Goal: Task Accomplishment & Management: Use online tool/utility

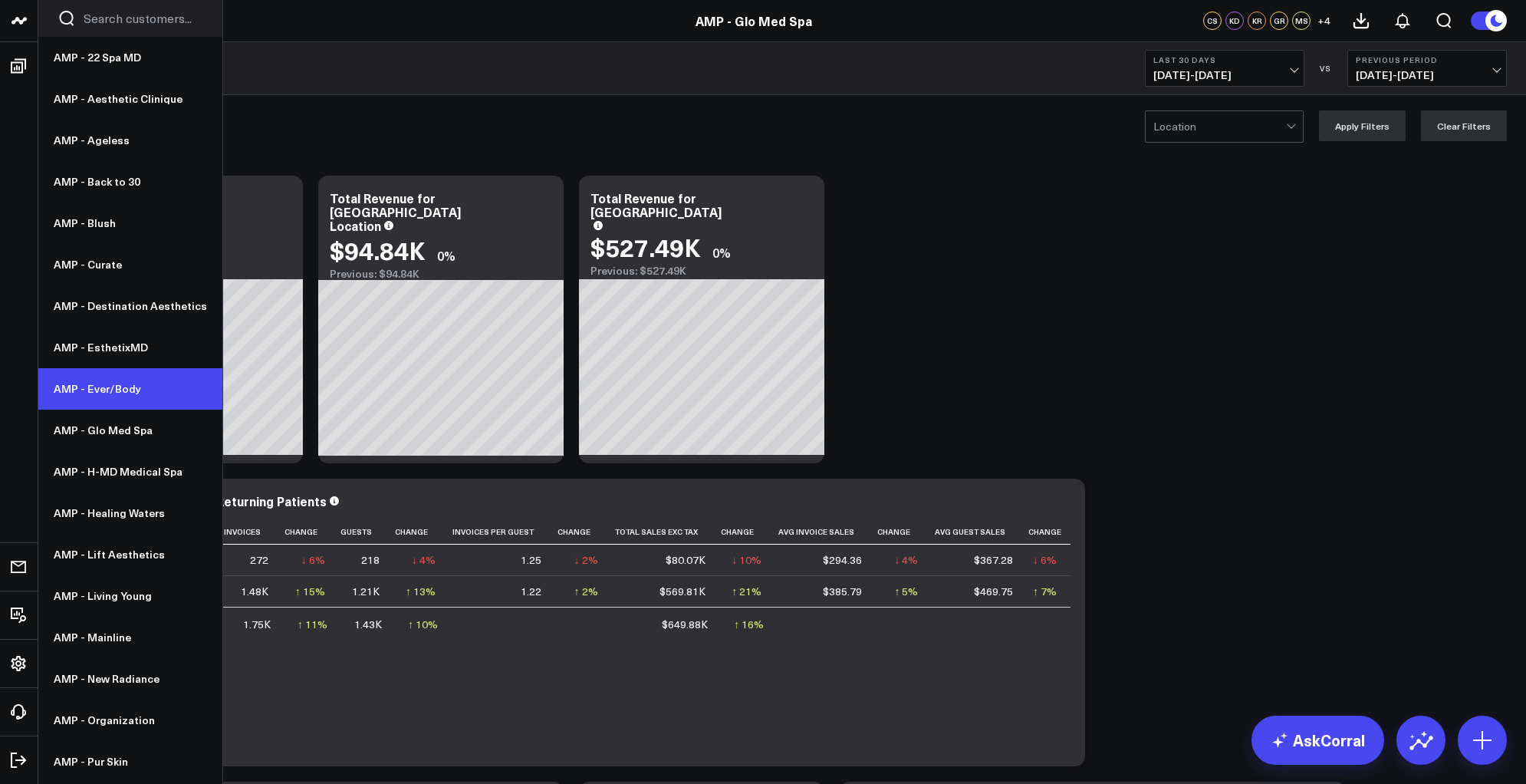
click at [107, 392] on link "AMP - Ever/Body" at bounding box center [130, 389] width 184 height 41
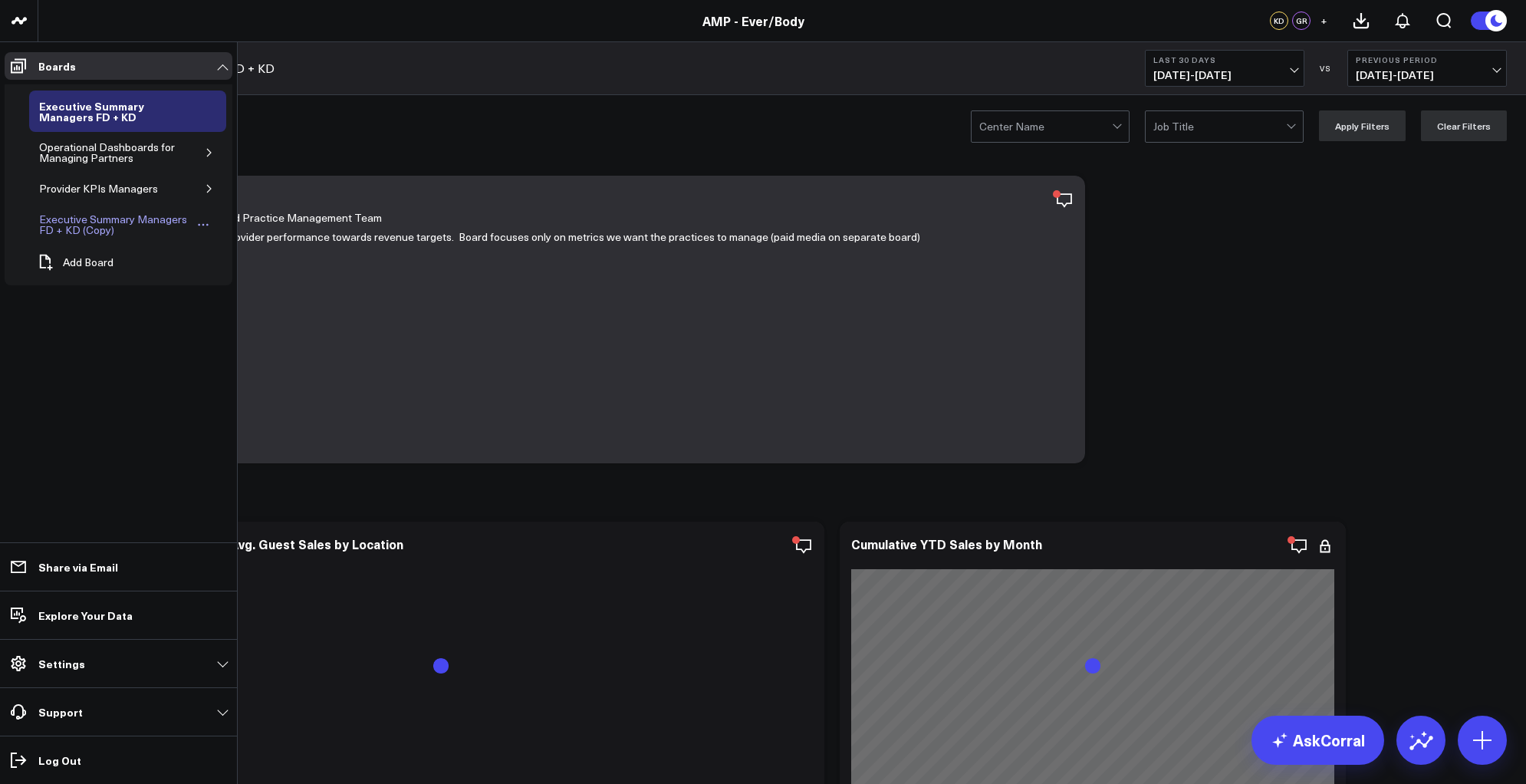
click at [107, 230] on div "Executive Summary Managers FD + KD (Copy)" at bounding box center [115, 225] width 159 height 30
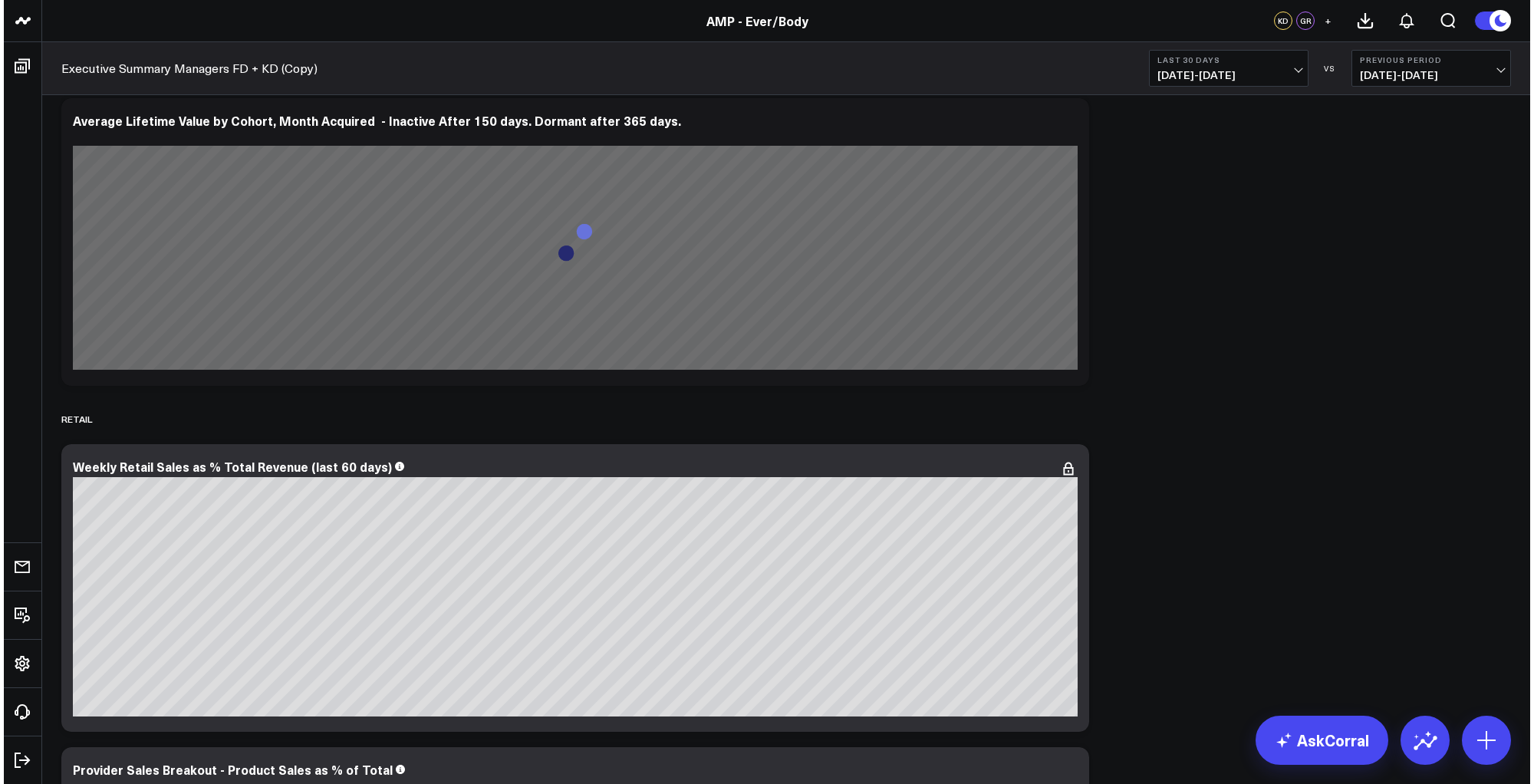
scroll to position [9944, 0]
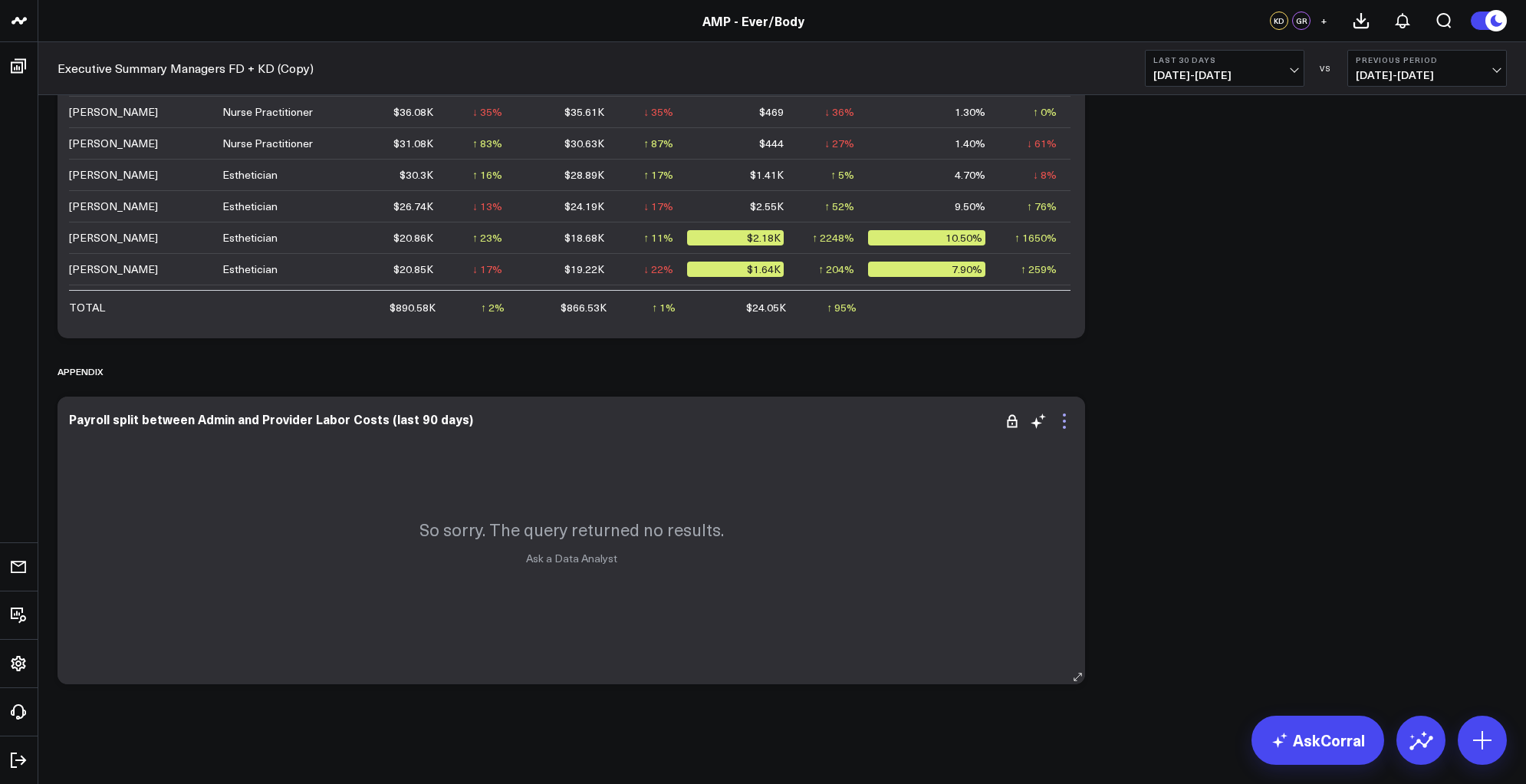
click at [1067, 422] on icon at bounding box center [1065, 421] width 19 height 19
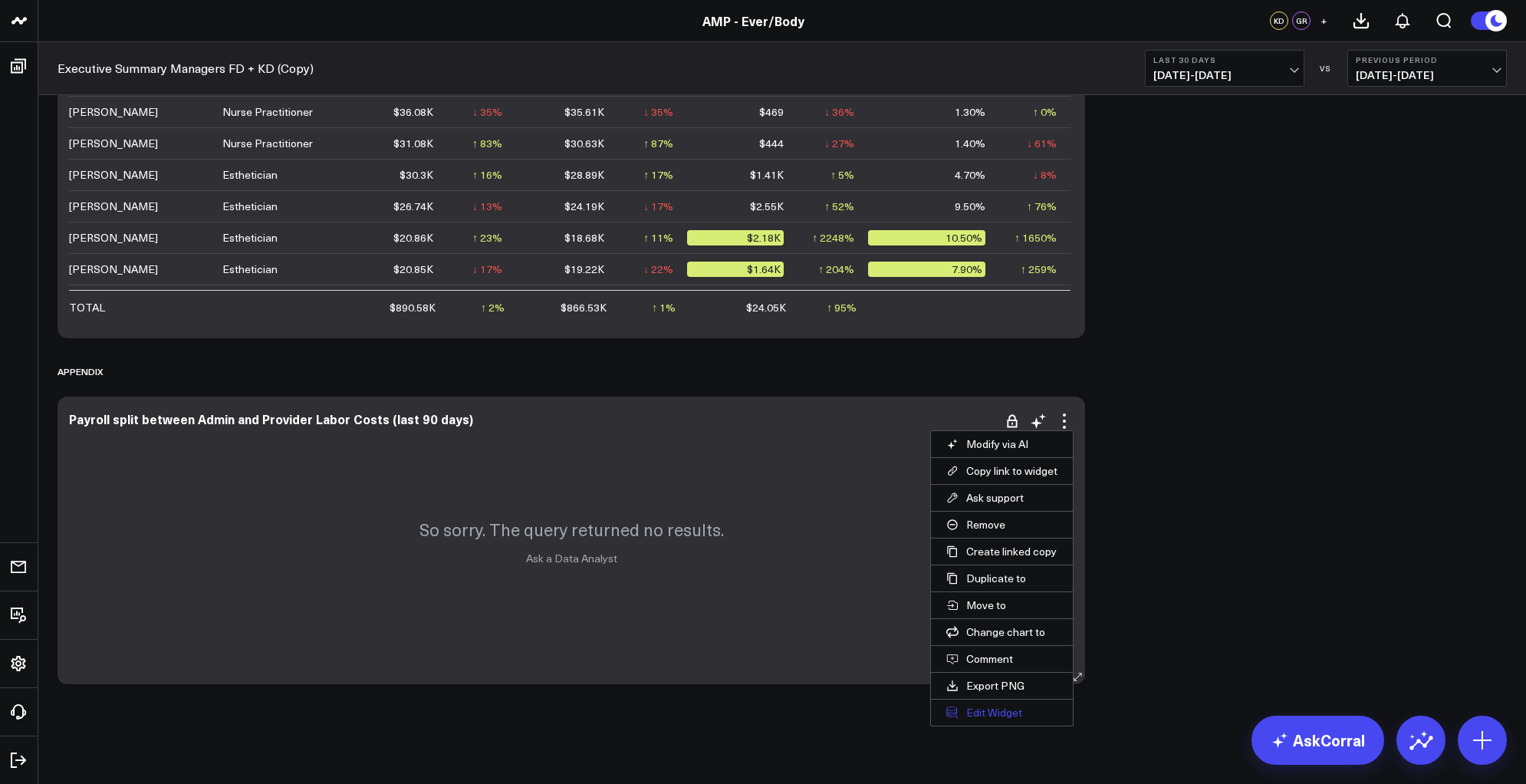
click at [974, 705] on button "Edit Widget" at bounding box center [1002, 712] width 142 height 27
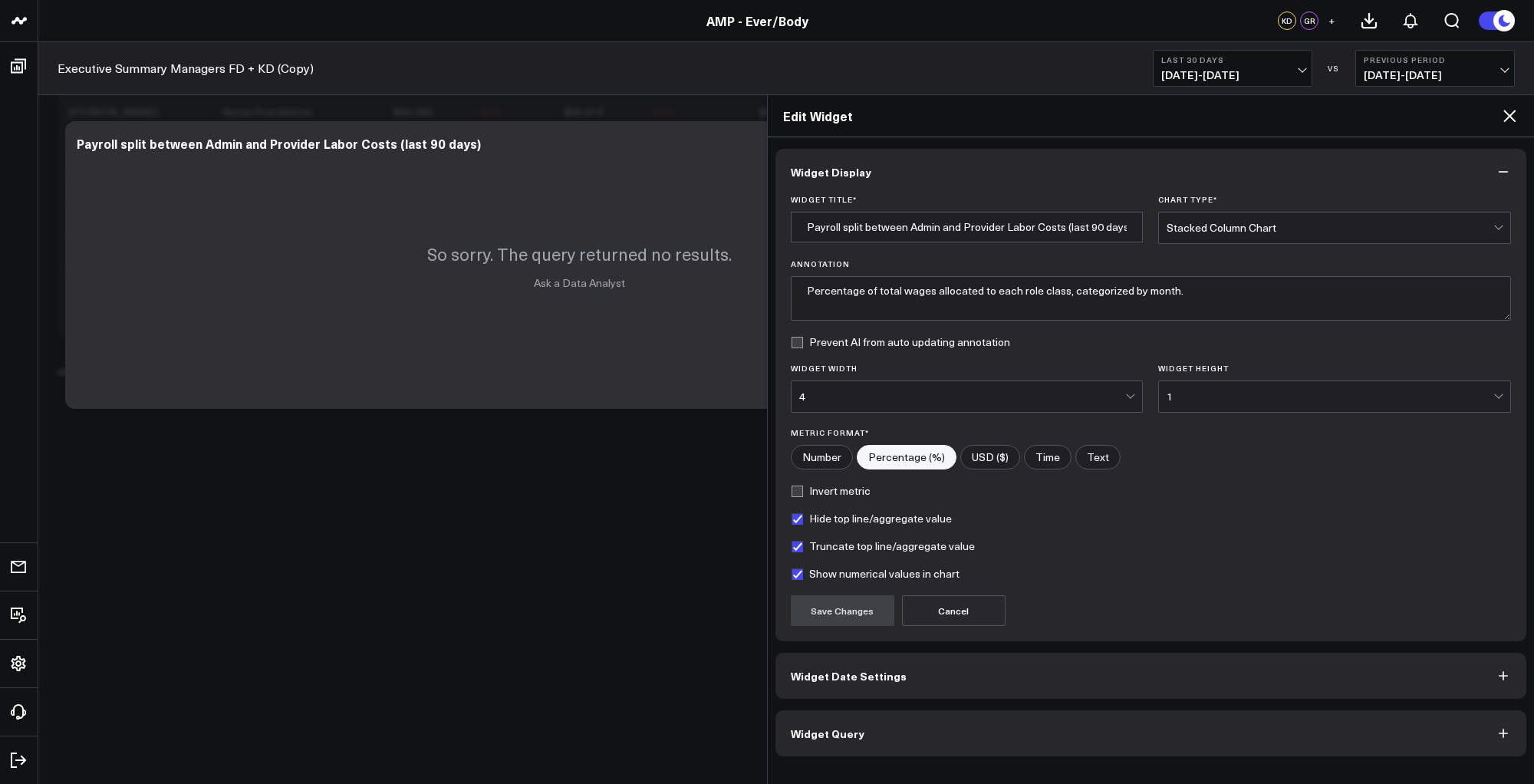
click at [897, 738] on button "Widget Query" at bounding box center [1151, 733] width 752 height 46
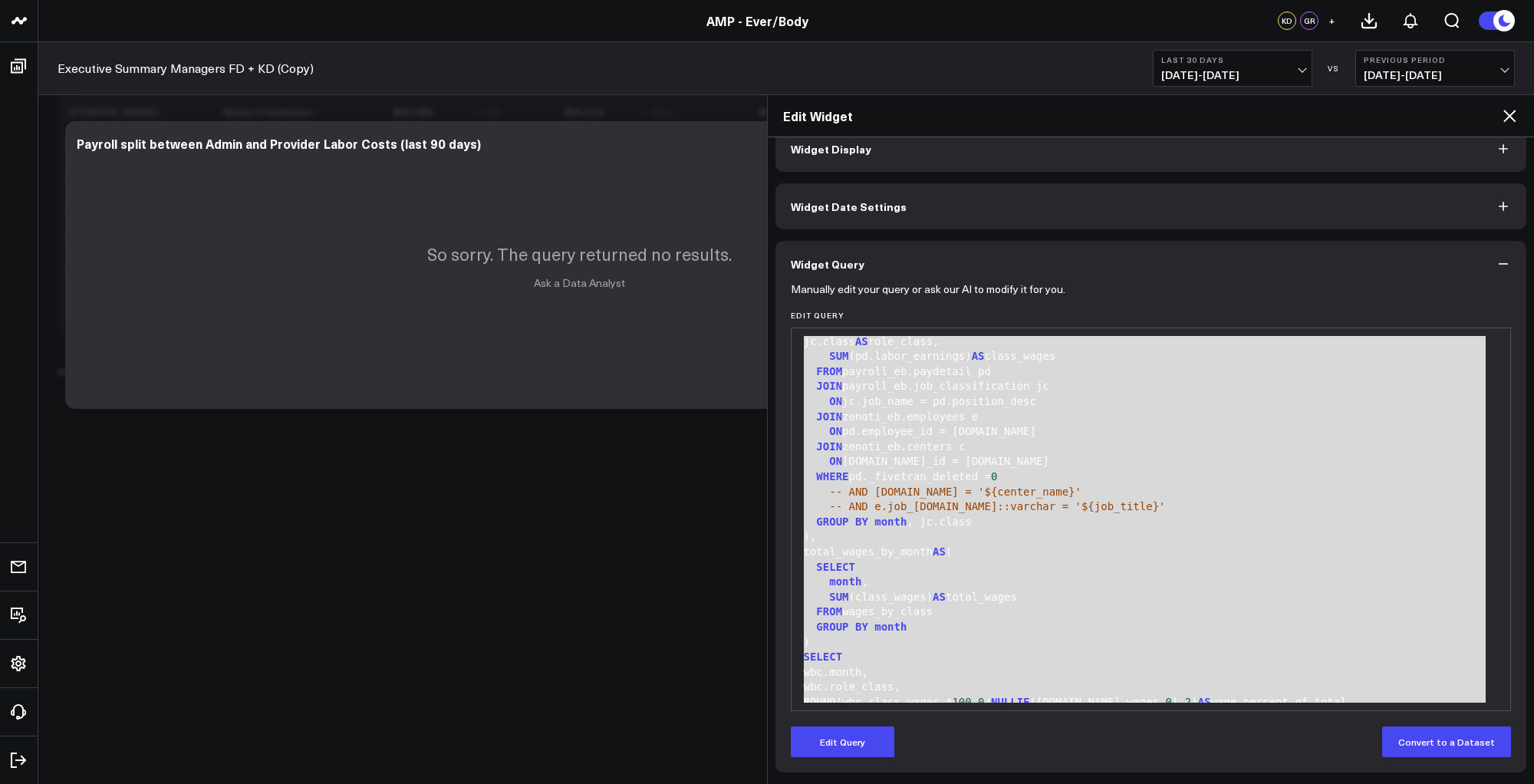
scroll to position [151, 0]
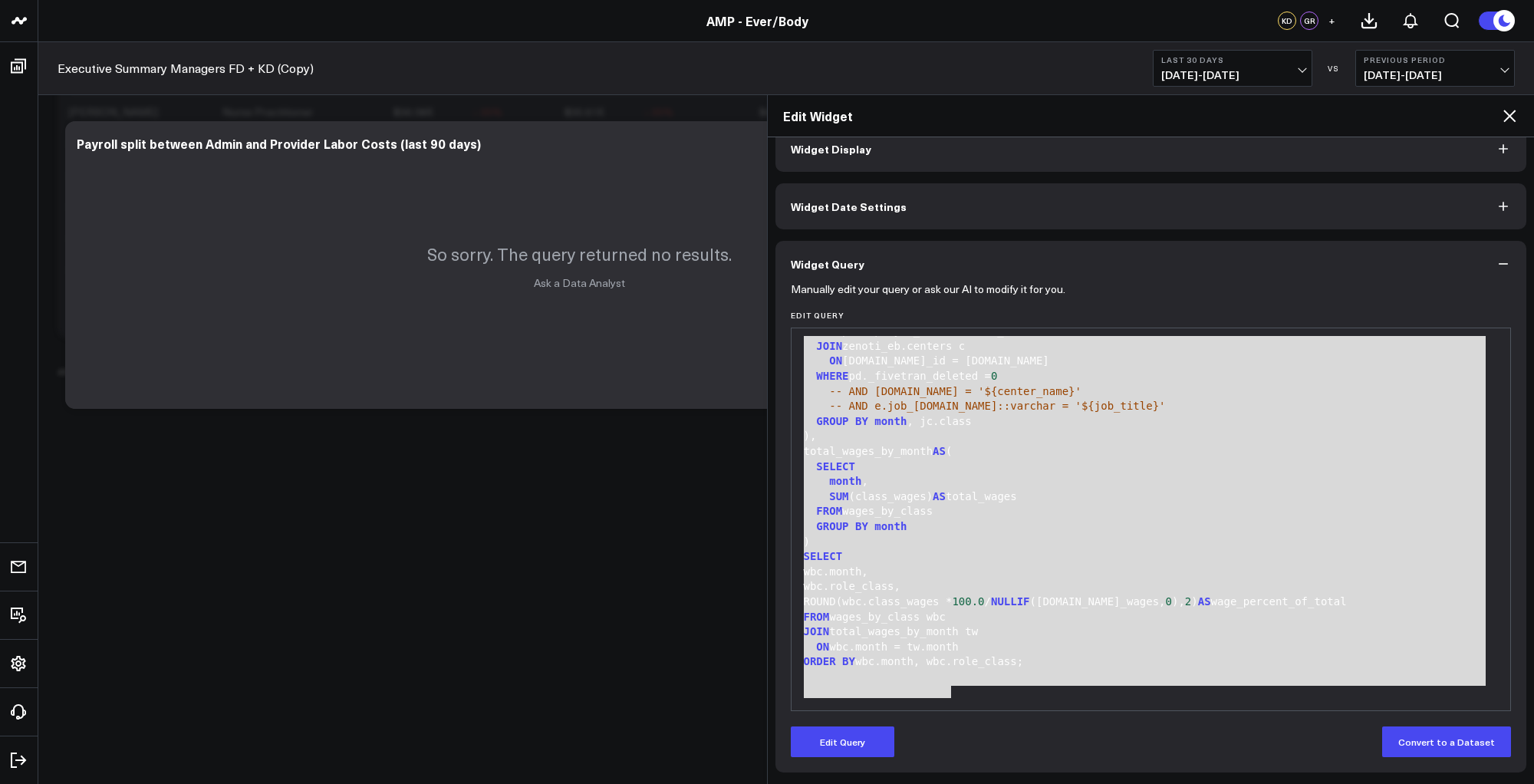
drag, startPoint x: 804, startPoint y: 344, endPoint x: 1046, endPoint y: 775, distance: 494.3
click at [1046, 775] on div "Widget Display Widget Date Settings Widget Query Manually edit your query or as…" at bounding box center [1151, 460] width 767 height 646
copy div "WITH wages_by_class AS ( SELECT DATE_TRUNC( 'month' , pd.period_end_date):: dat…"
click at [836, 736] on button "Edit Query" at bounding box center [842, 741] width 103 height 30
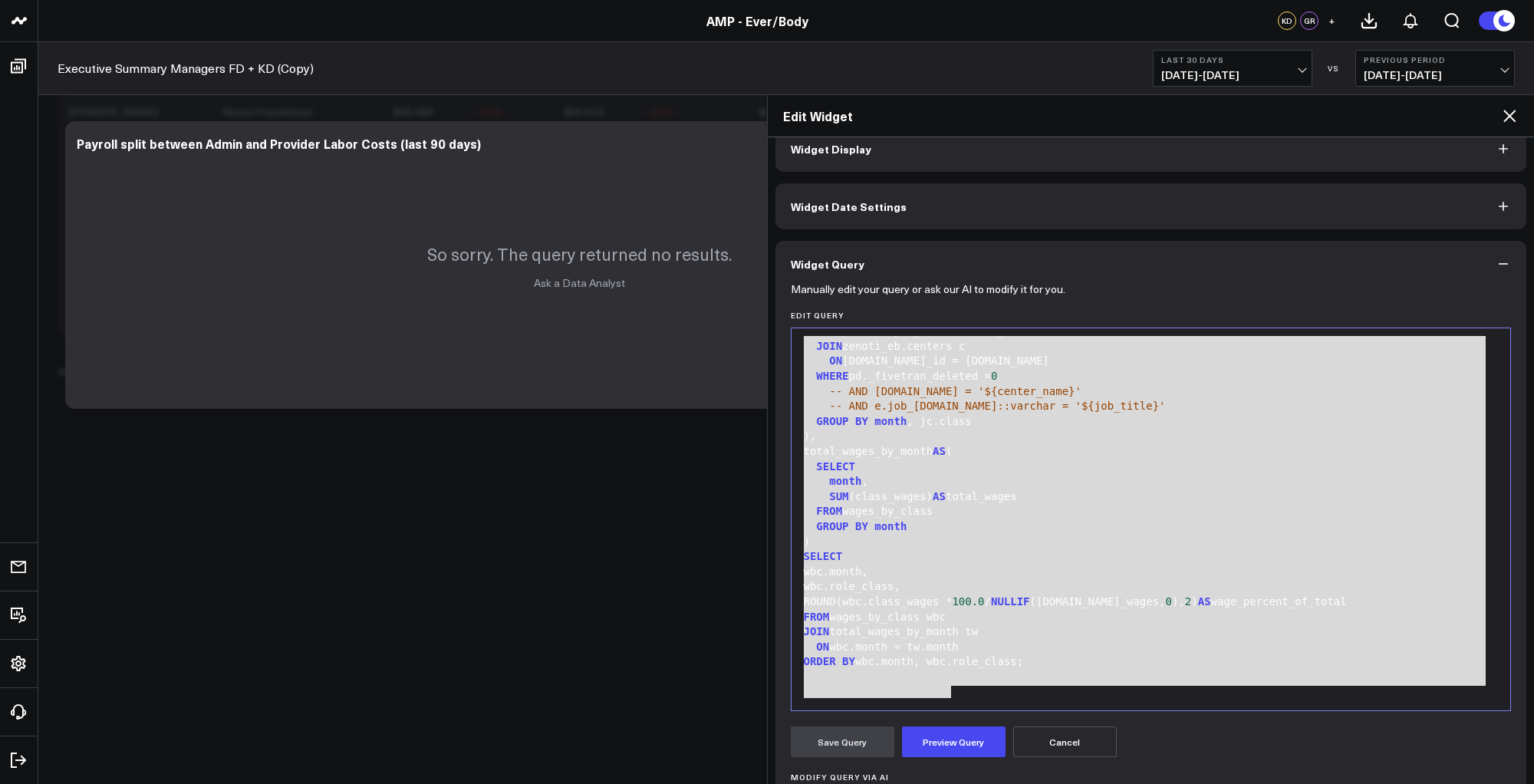
click at [913, 603] on div "ROUND(wbc.class_wages * 100.0 / NULLIF ([DOMAIN_NAME]_wages, 0 ), 2 ) AS wage_p…" at bounding box center [1151, 602] width 705 height 16
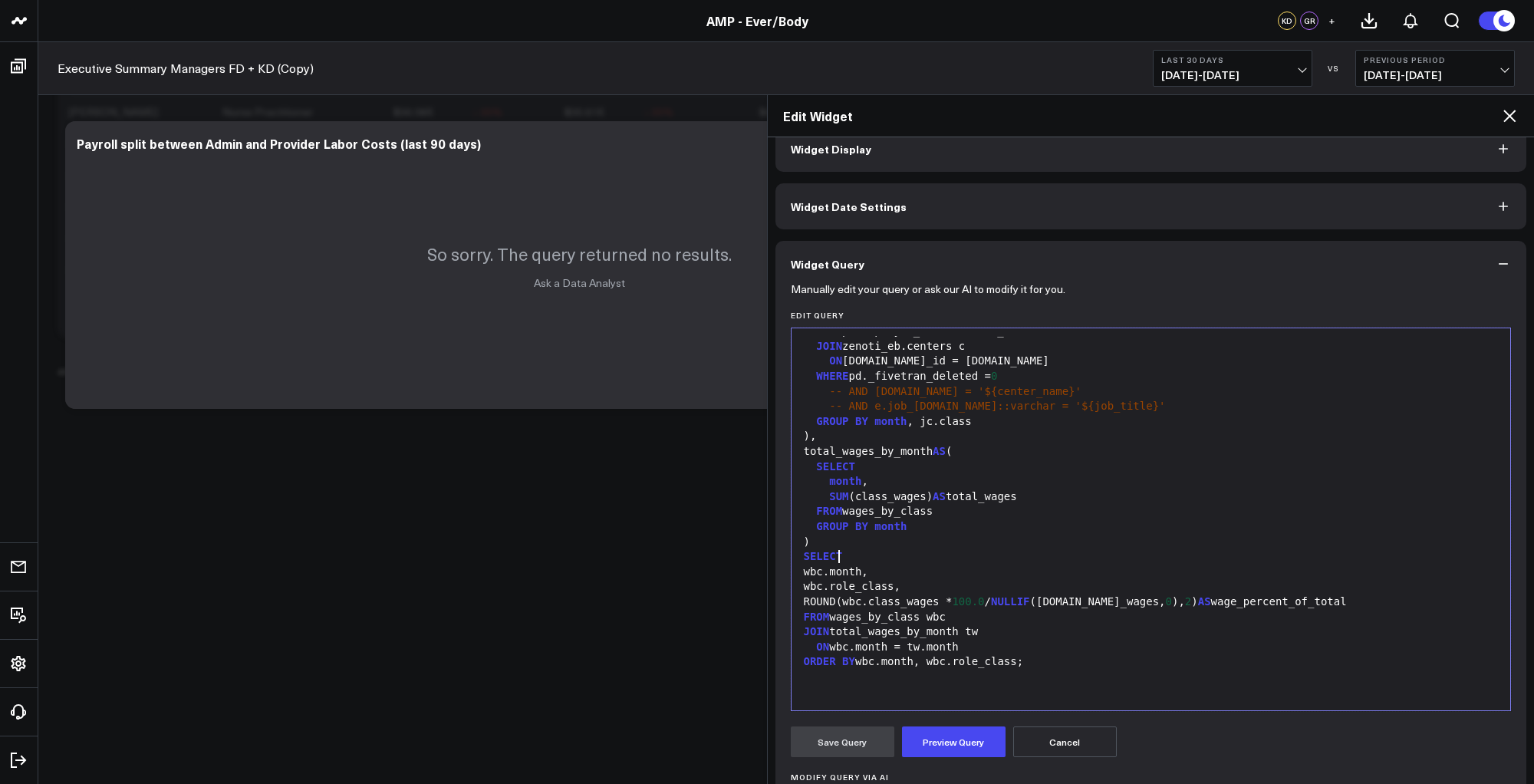
click at [985, 559] on div "SELECT" at bounding box center [1151, 557] width 705 height 16
click at [950, 739] on button "Preview Query" at bounding box center [953, 741] width 103 height 30
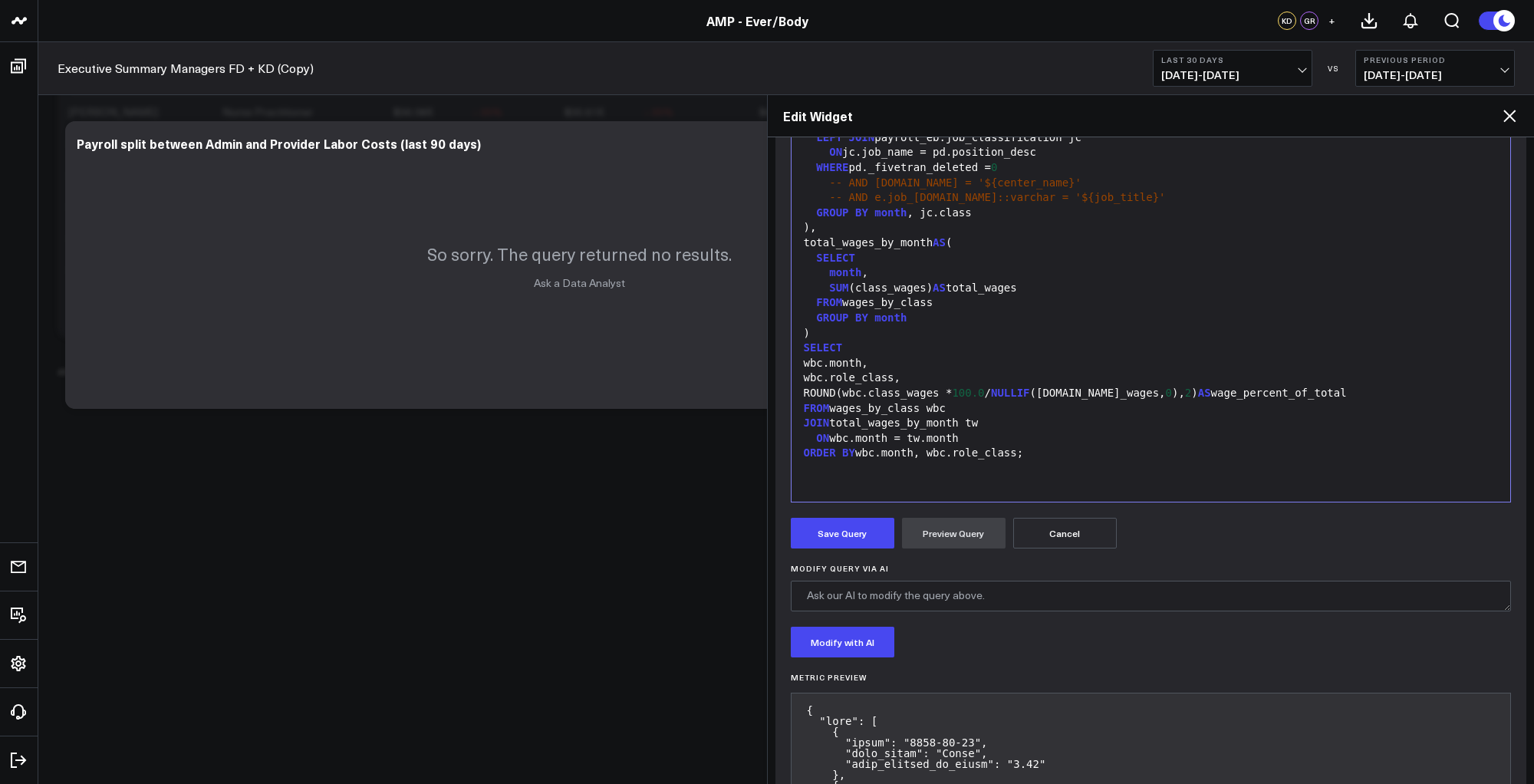
scroll to position [348, 0]
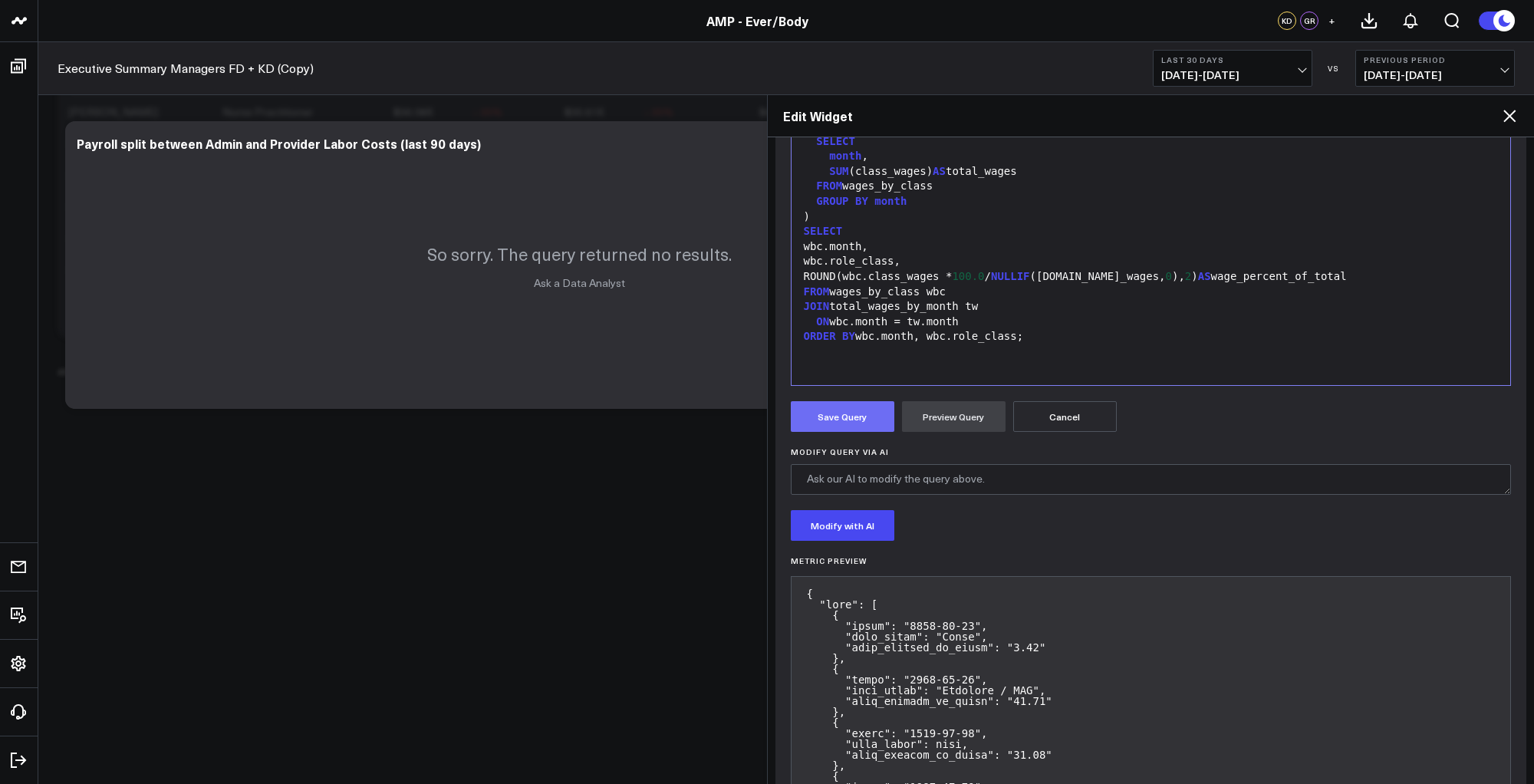
click at [826, 419] on button "Save Query" at bounding box center [842, 416] width 103 height 30
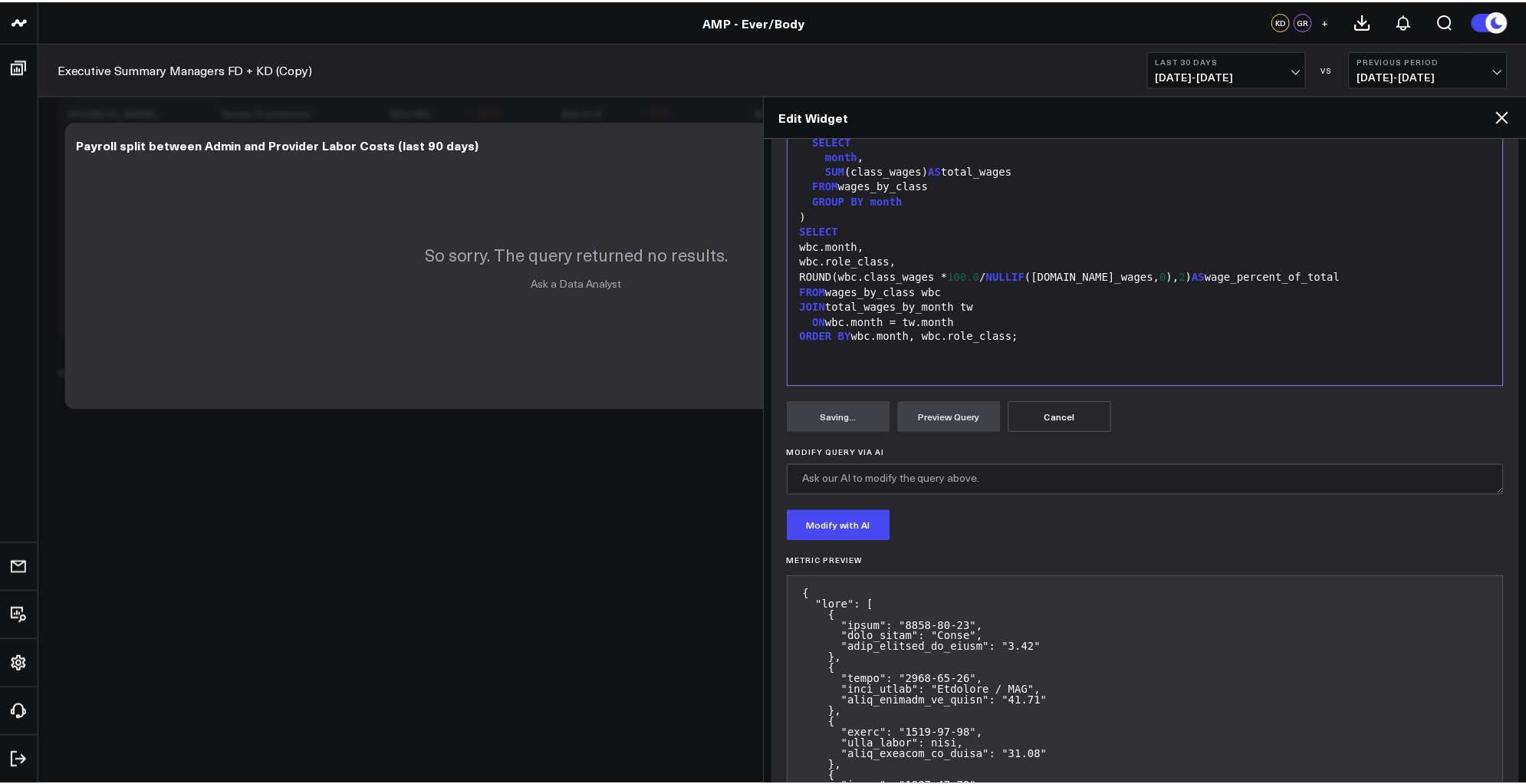
scroll to position [23, 0]
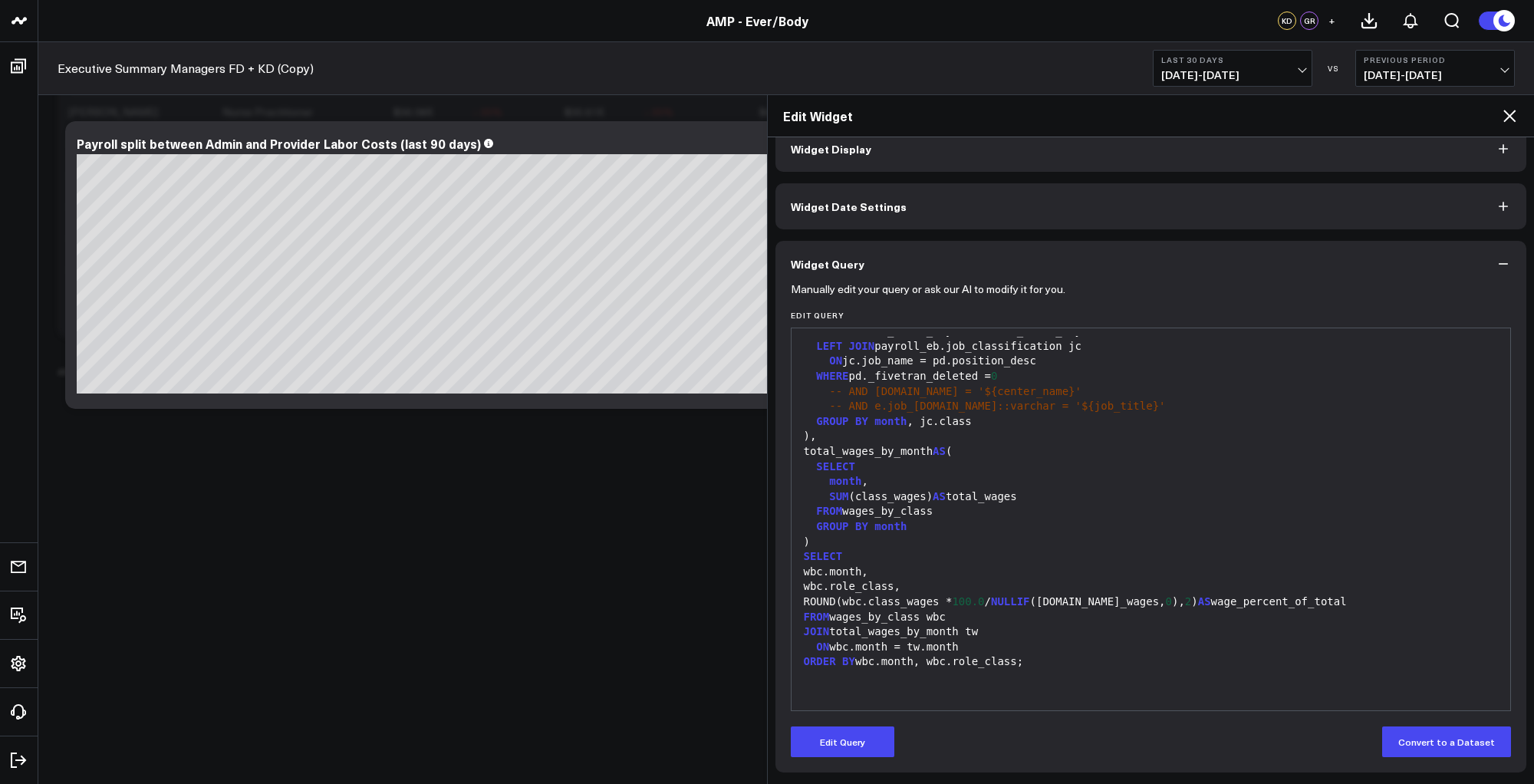
click at [1510, 116] on icon at bounding box center [1509, 115] width 12 height 12
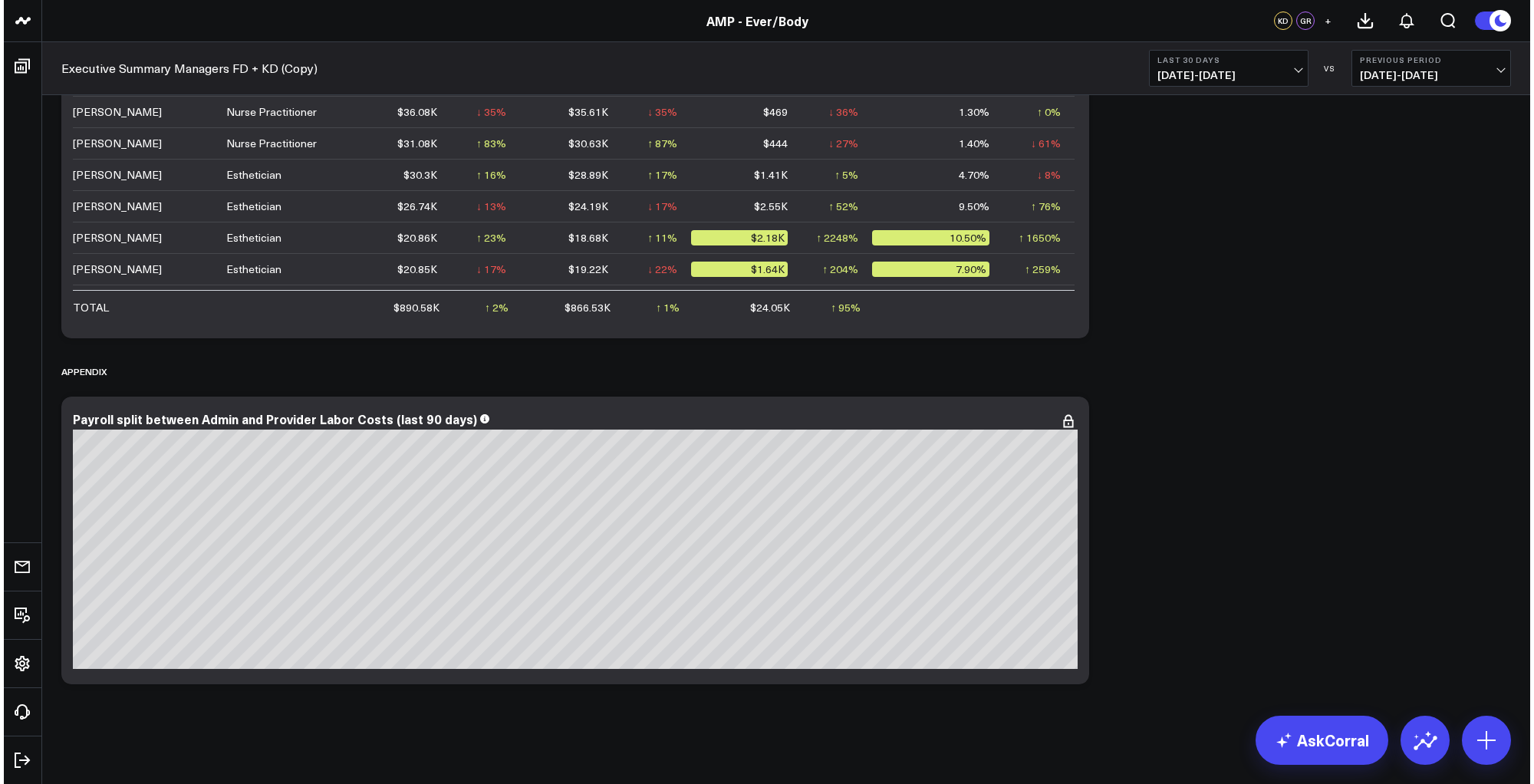
scroll to position [9921, 0]
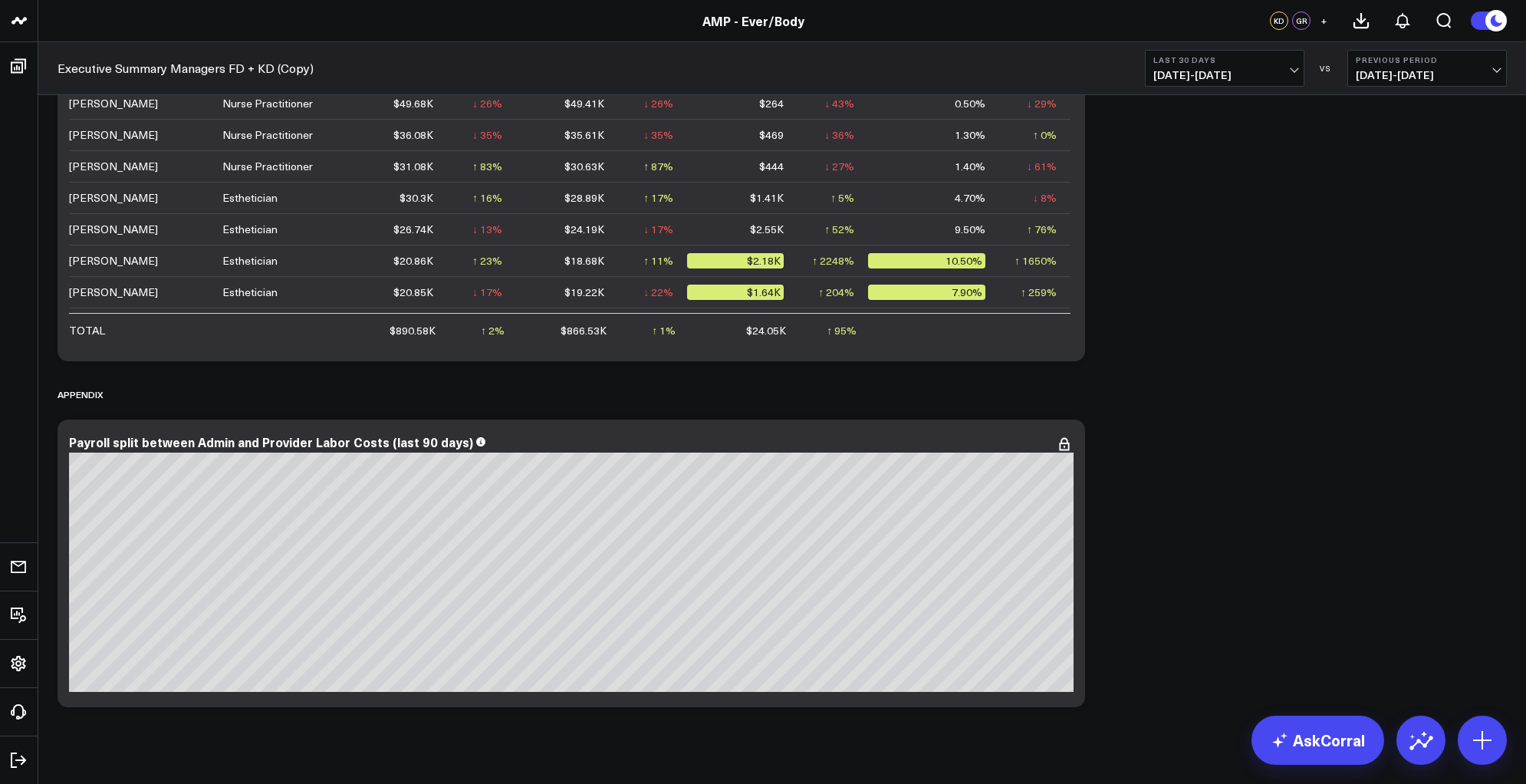
click at [1065, 449] on icon at bounding box center [1064, 450] width 3 height 3
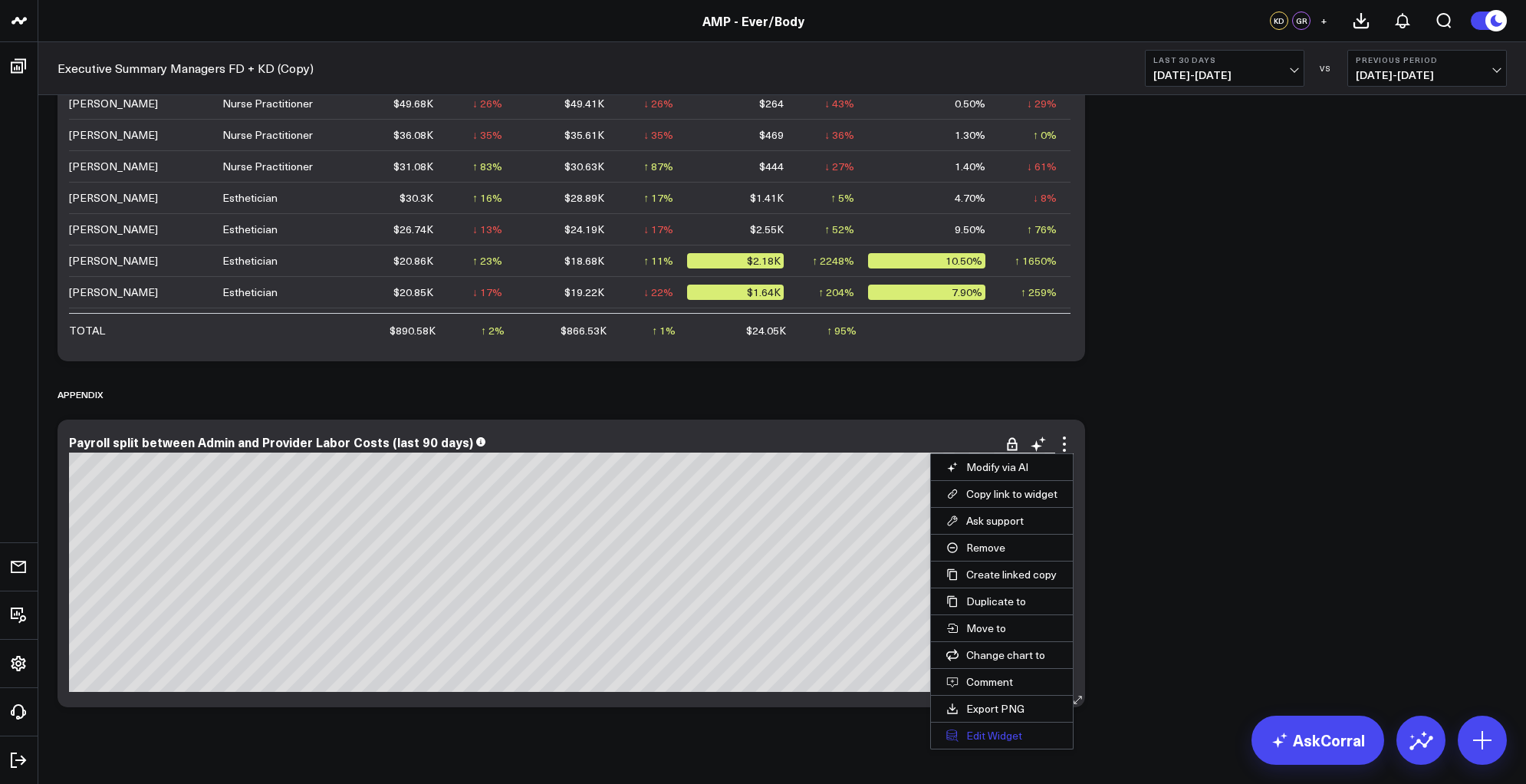
click at [993, 729] on button "Edit Widget" at bounding box center [1002, 735] width 142 height 27
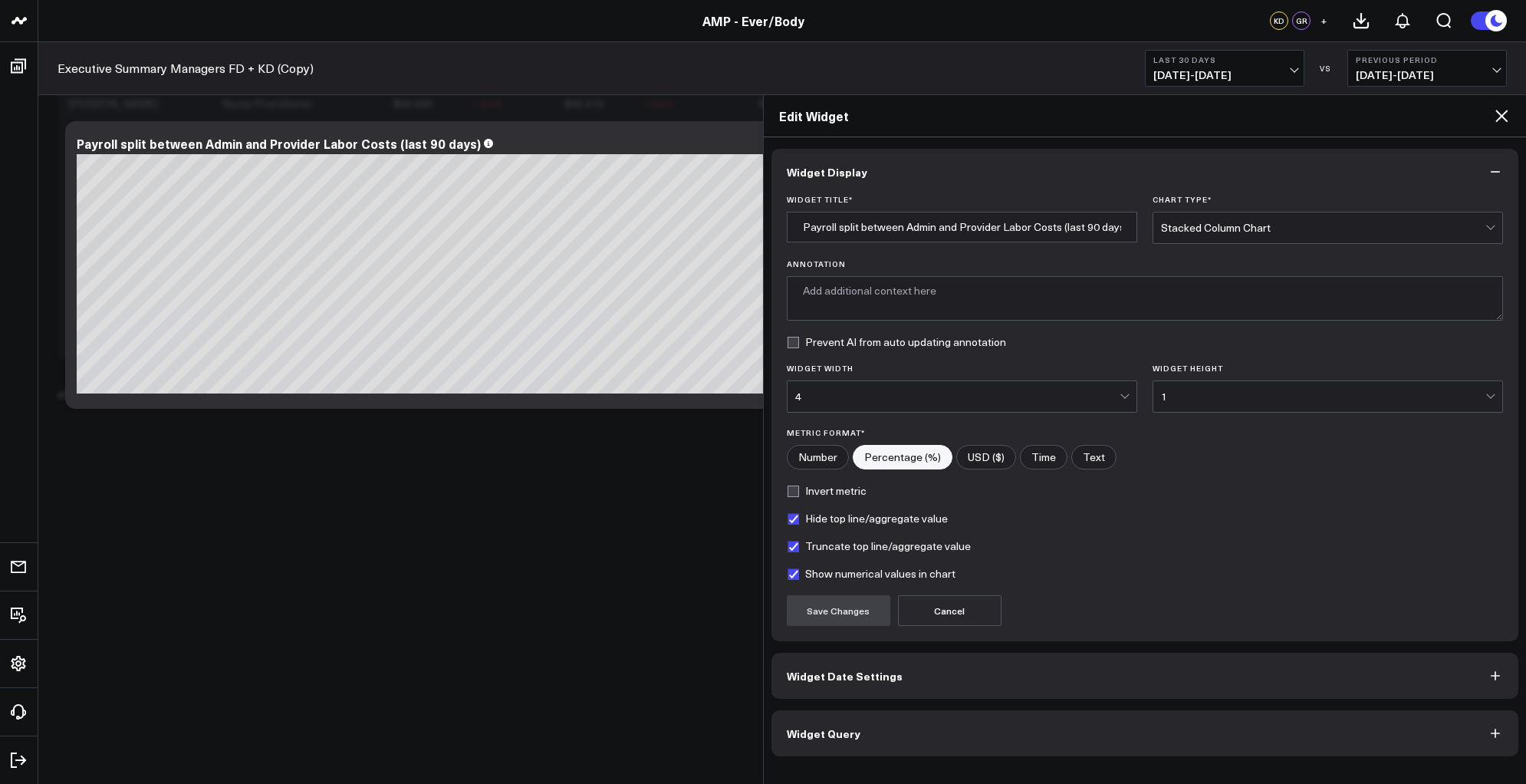
type textarea "Percentage of total monthly wages allocated to each role class, distinguishing …"
click at [947, 732] on button "Widget Query" at bounding box center [1151, 733] width 752 height 46
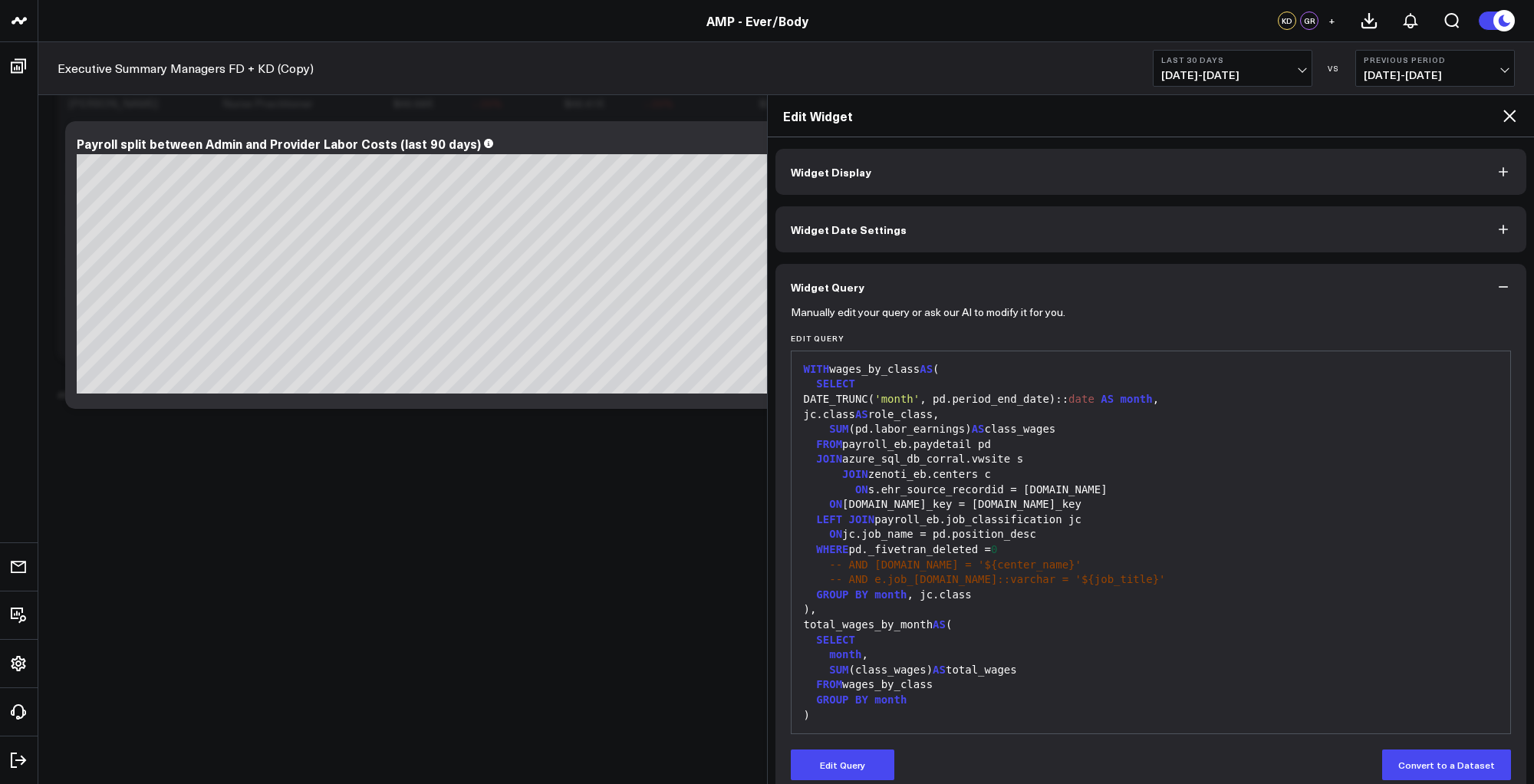
click at [1078, 416] on div "jc.class AS role_class," at bounding box center [1151, 415] width 705 height 16
click at [872, 410] on div "jc.class AS role_class," at bounding box center [1151, 415] width 705 height 16
click at [846, 755] on button "Edit Query" at bounding box center [842, 764] width 103 height 30
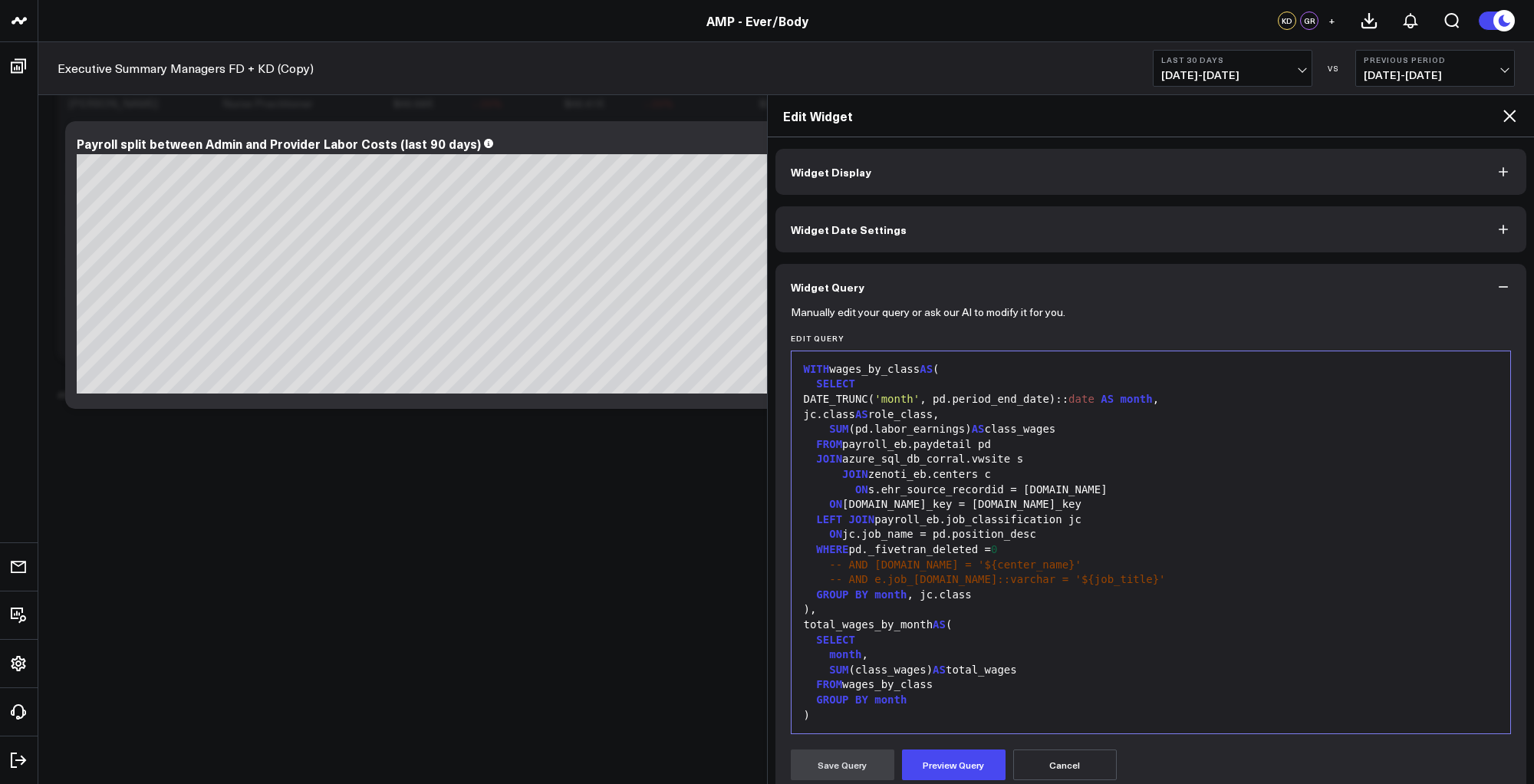
click at [1007, 478] on div "JOIN zenoti_eb.centers c" at bounding box center [1151, 475] width 705 height 16
click at [1014, 411] on div "jc.class AS role_class," at bounding box center [1151, 415] width 705 height 16
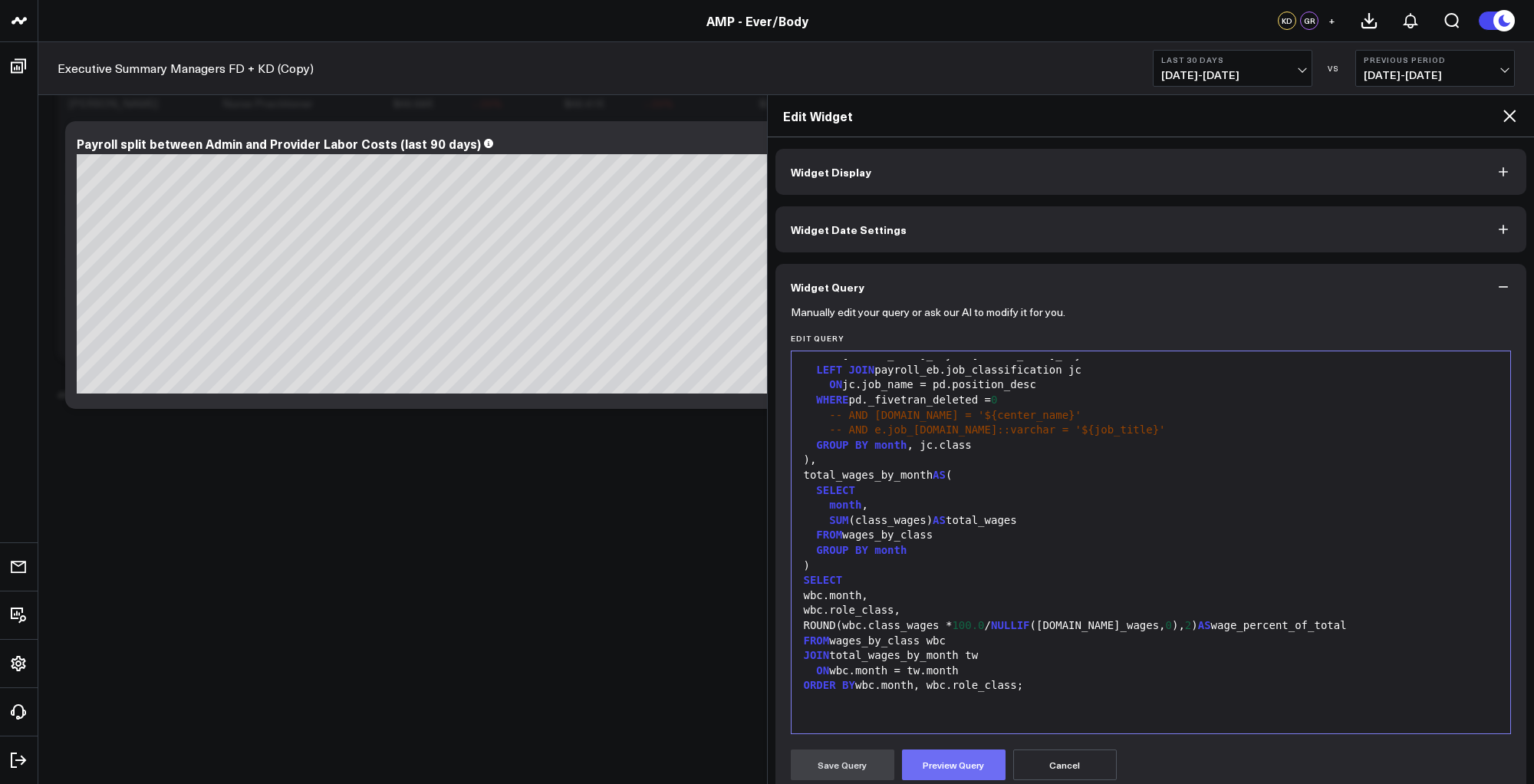
click at [930, 753] on button "Preview Query" at bounding box center [953, 764] width 103 height 30
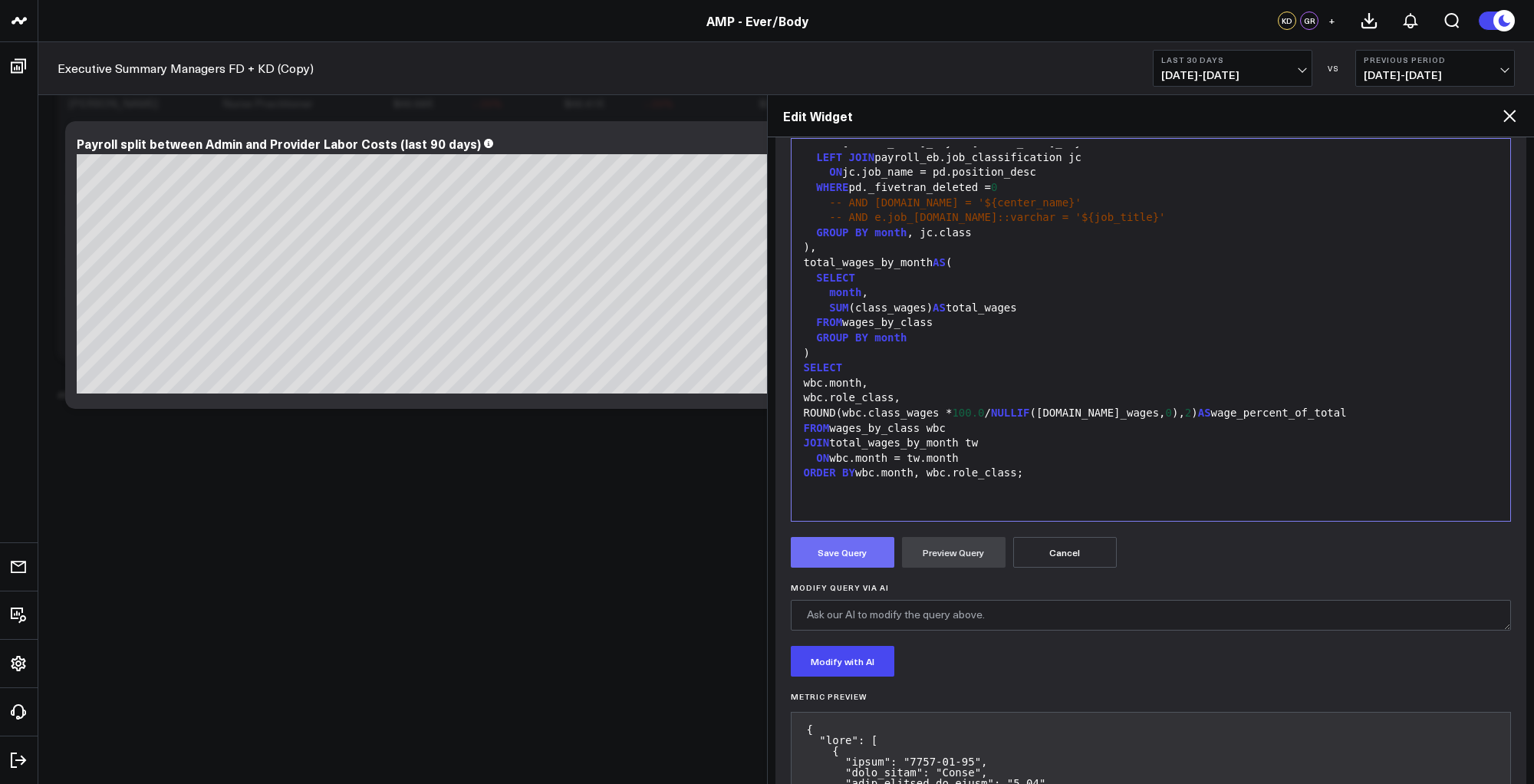
click at [839, 552] on button "Save Query" at bounding box center [842, 552] width 103 height 30
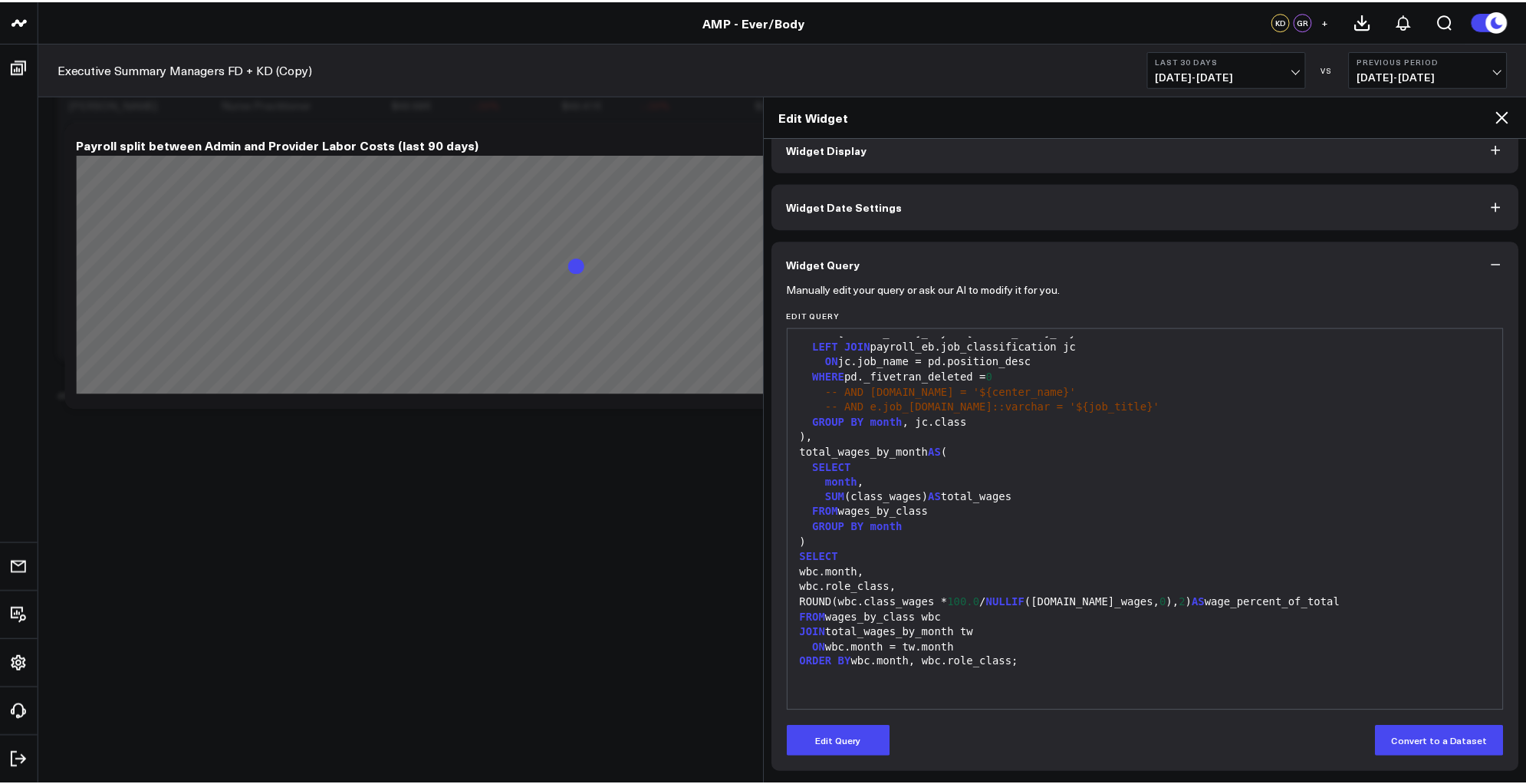
scroll to position [23, 0]
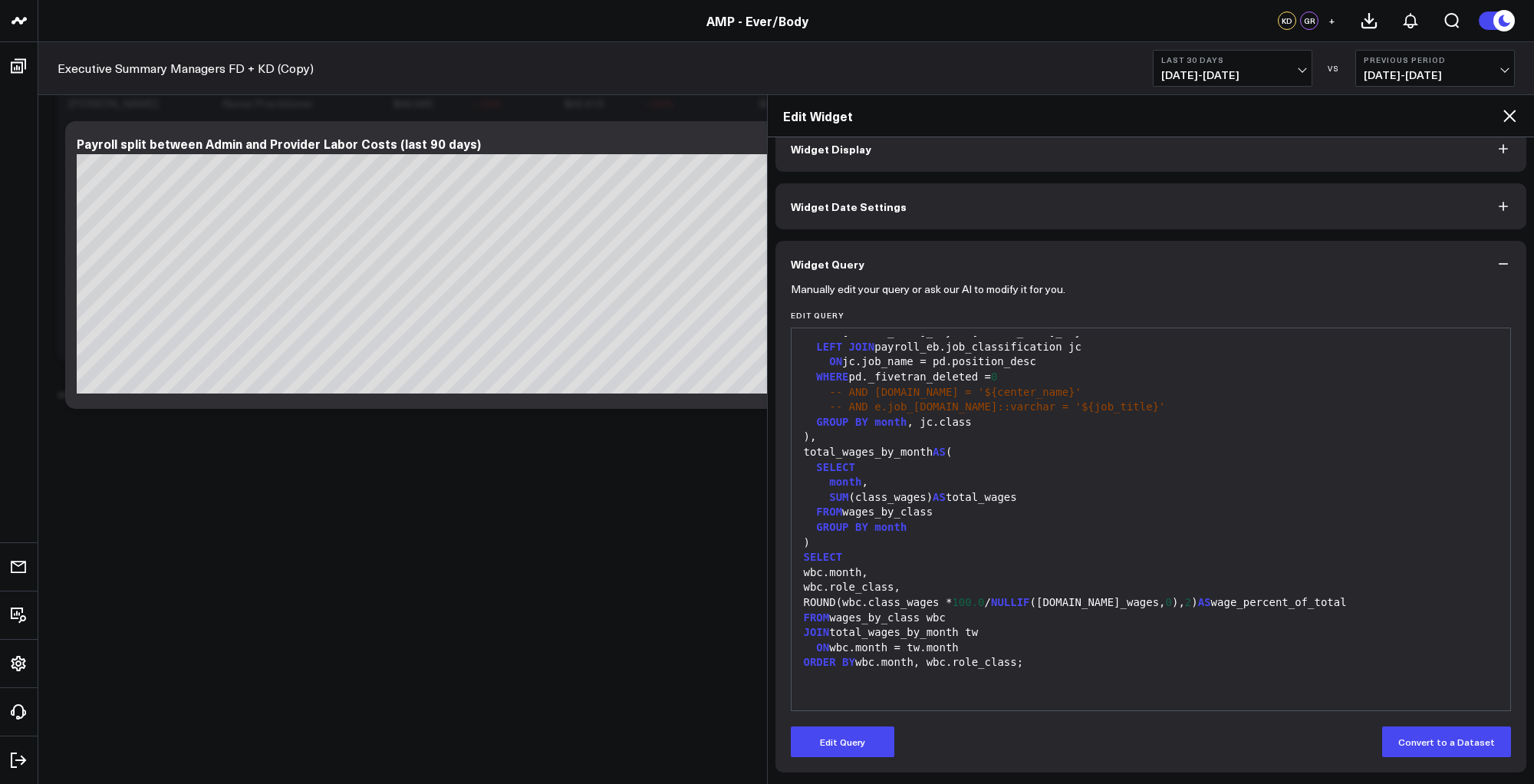
click at [1509, 113] on icon at bounding box center [1509, 115] width 19 height 19
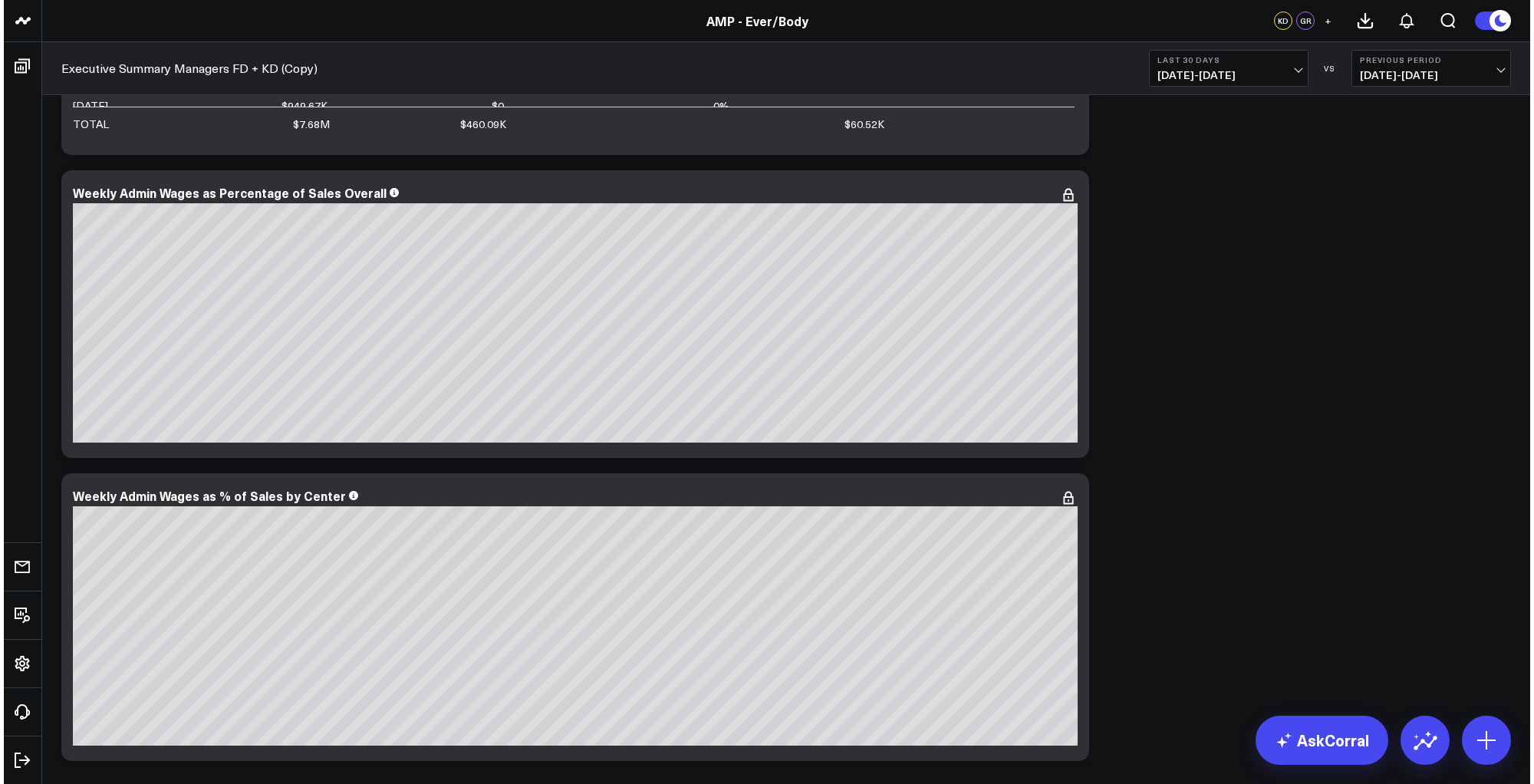
scroll to position [6993, 0]
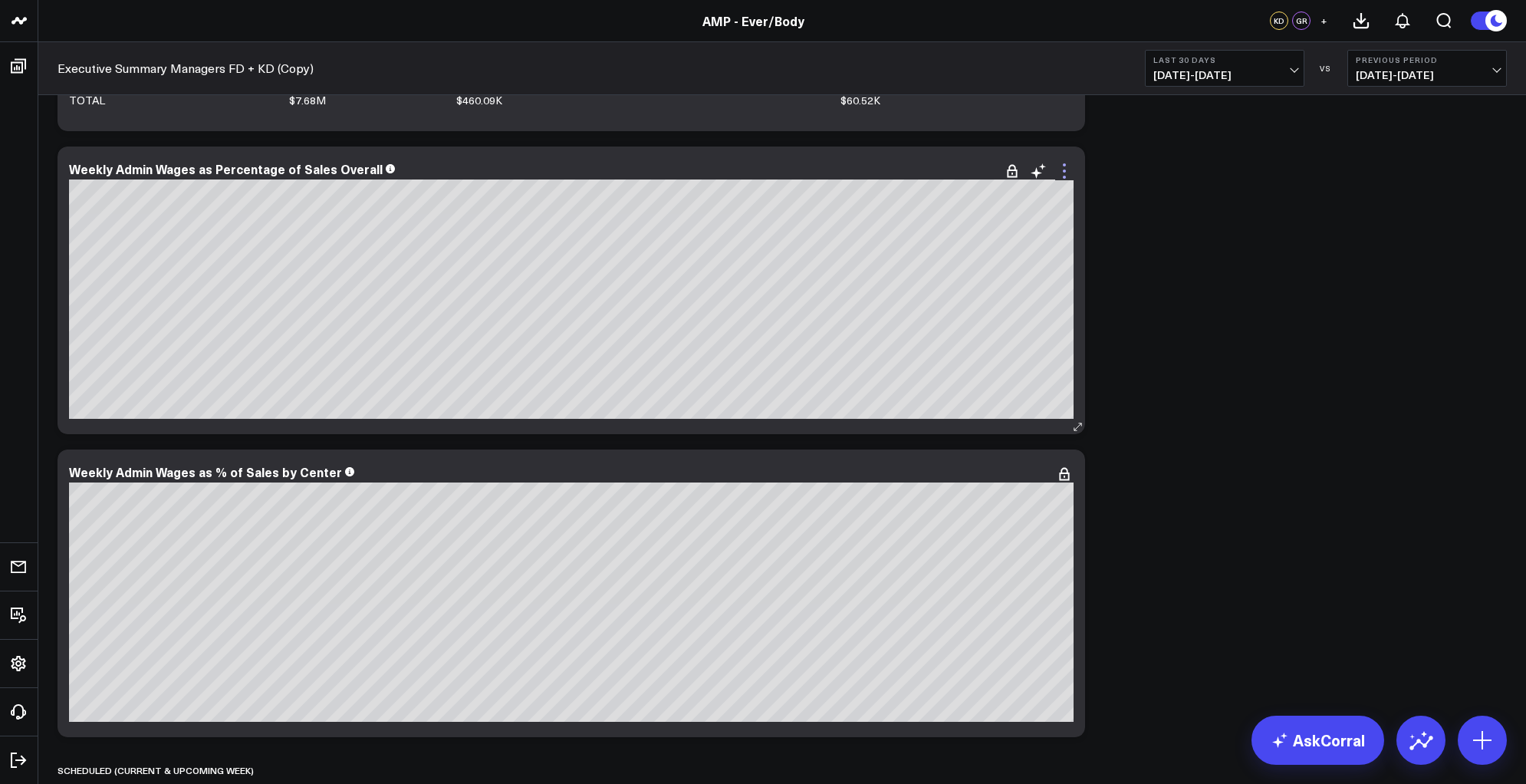
click at [1067, 166] on icon at bounding box center [1065, 170] width 19 height 19
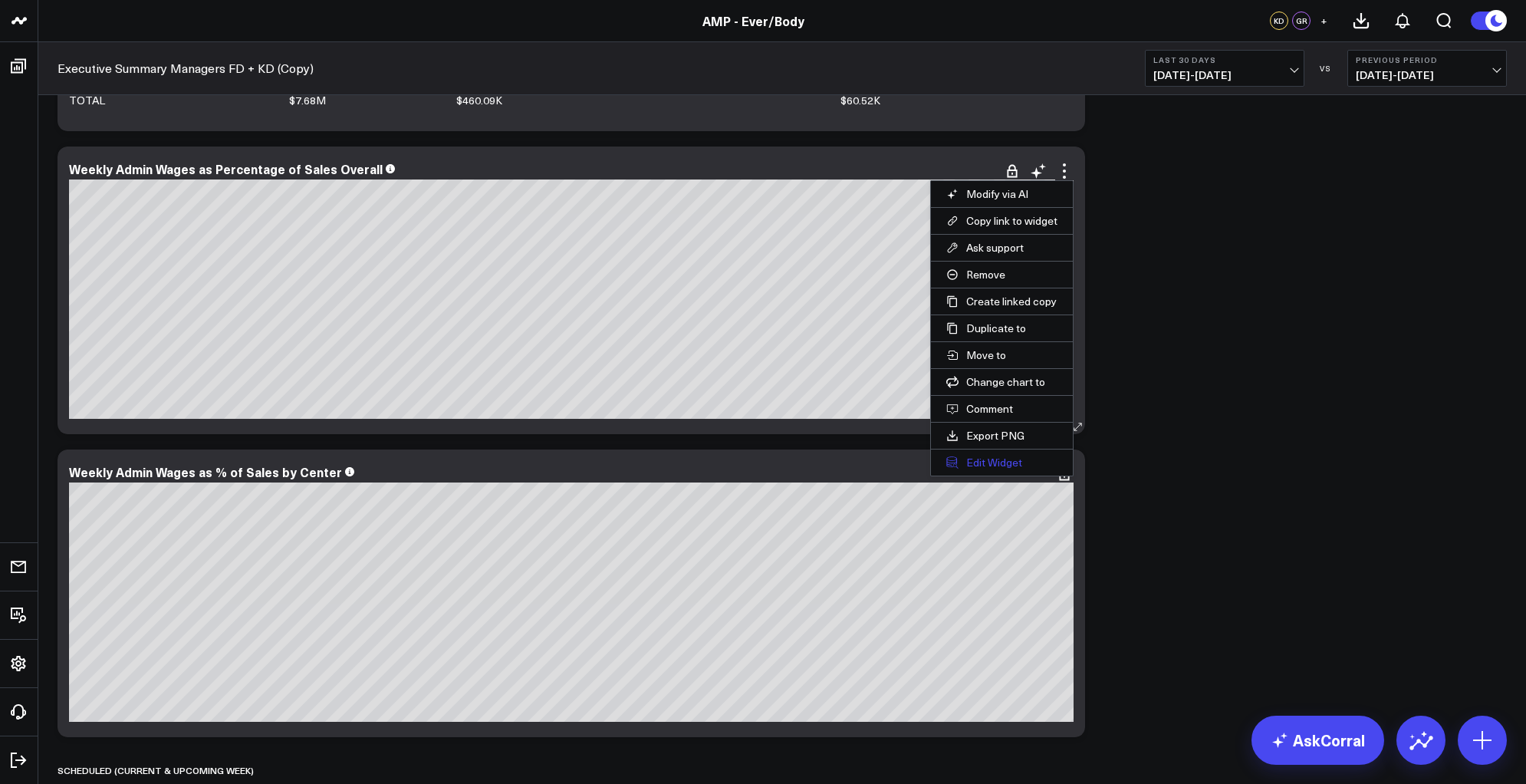
click at [977, 460] on button "Edit Widget" at bounding box center [1002, 462] width 142 height 27
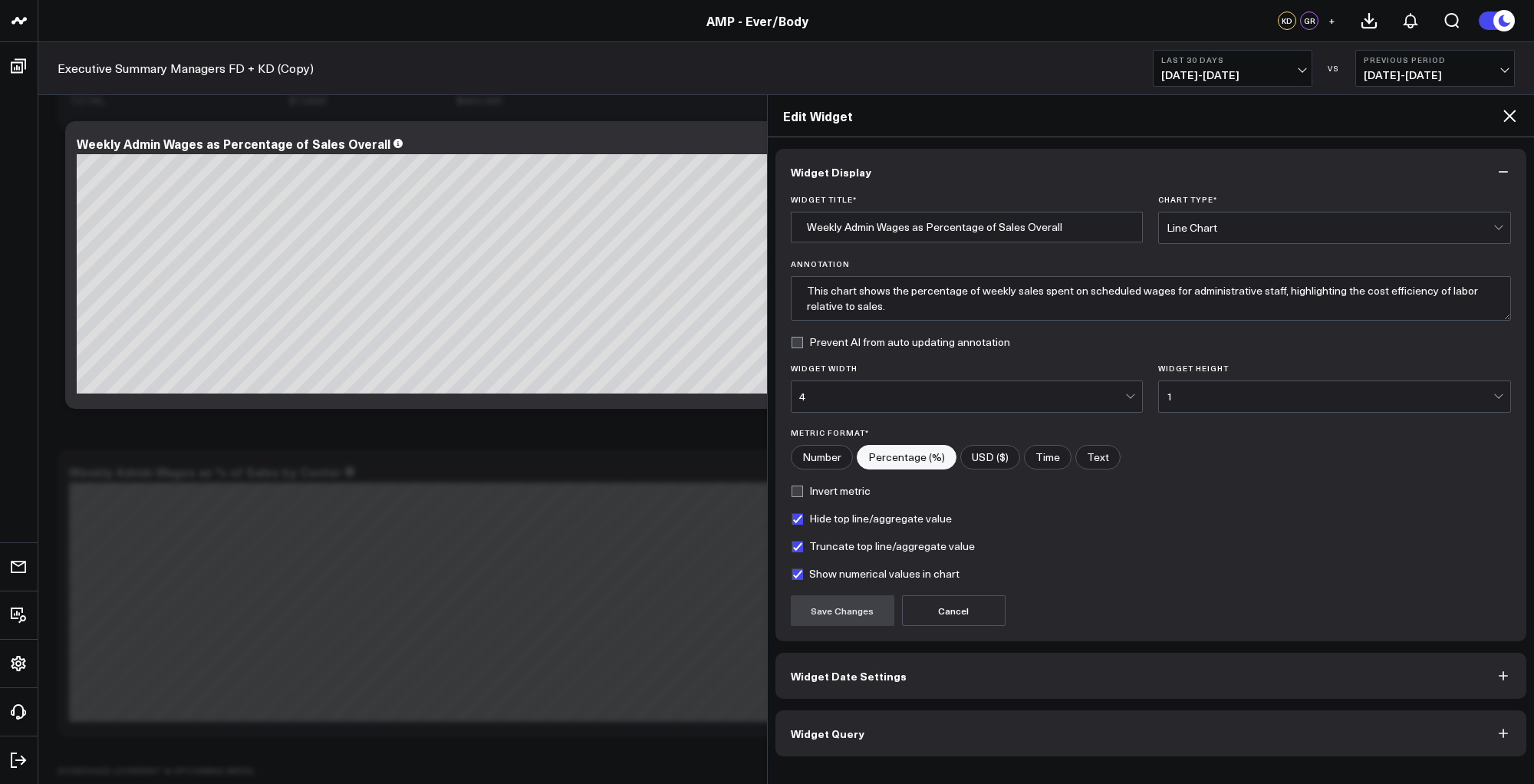
click at [1037, 729] on button "Widget Query" at bounding box center [1151, 733] width 752 height 46
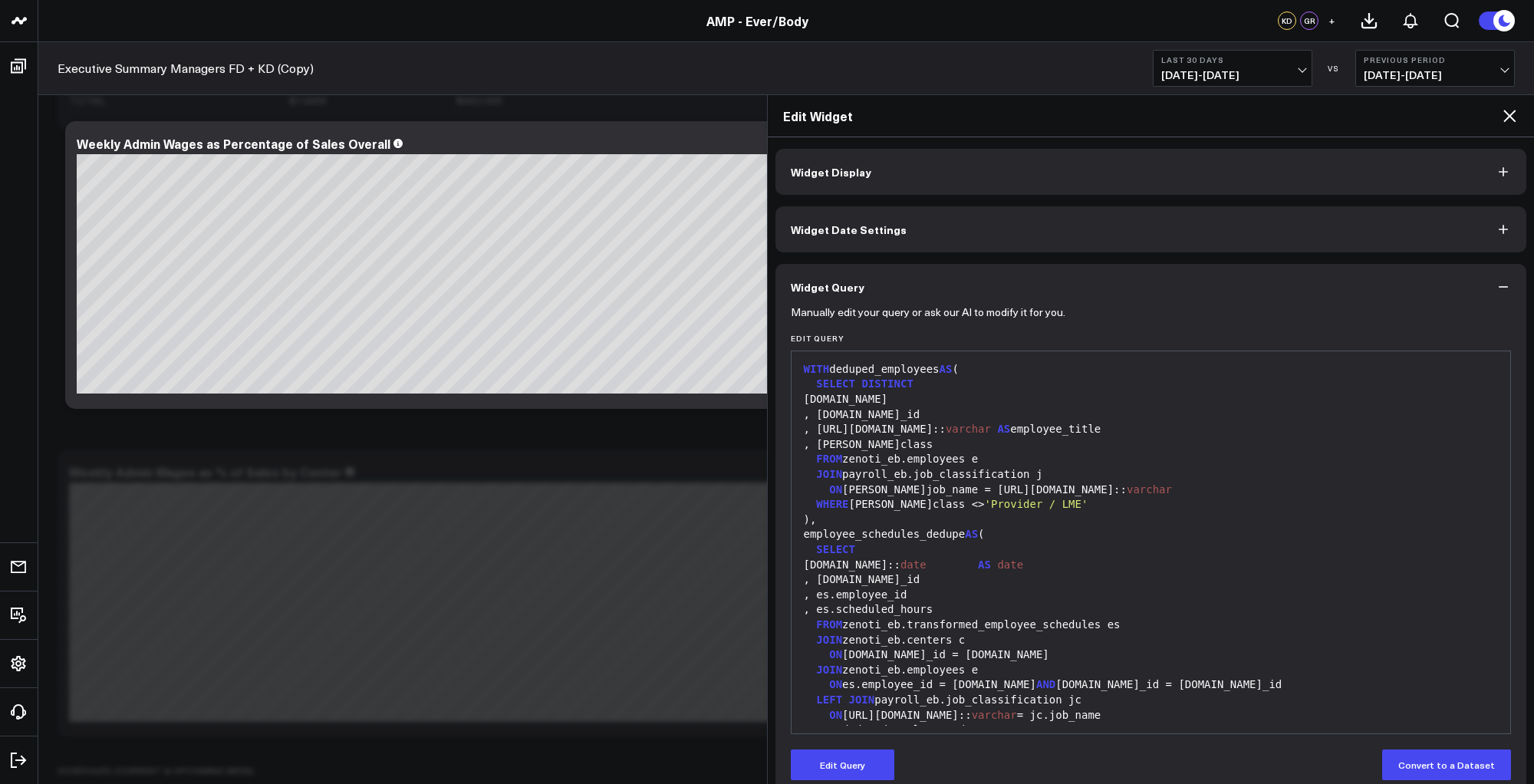
click at [953, 483] on div "ON [PERSON_NAME]job_name = [URL][DOMAIN_NAME]:: [PERSON_NAME]" at bounding box center [1151, 490] width 705 height 16
